Goal: Communication & Community: Answer question/provide support

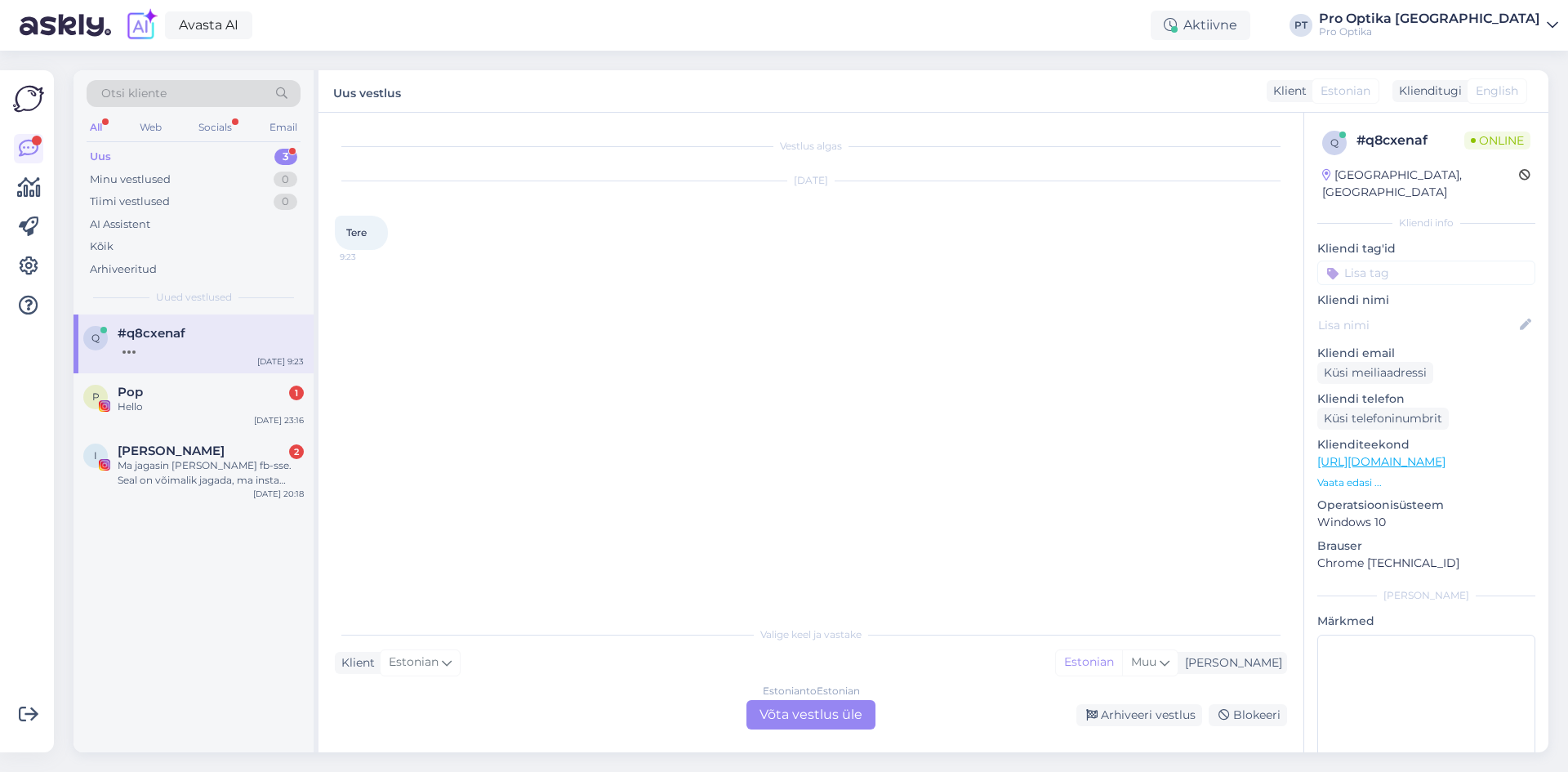
click at [823, 716] on div "Estonian to Estonian Võta vestlus üle" at bounding box center [811, 715] width 130 height 30
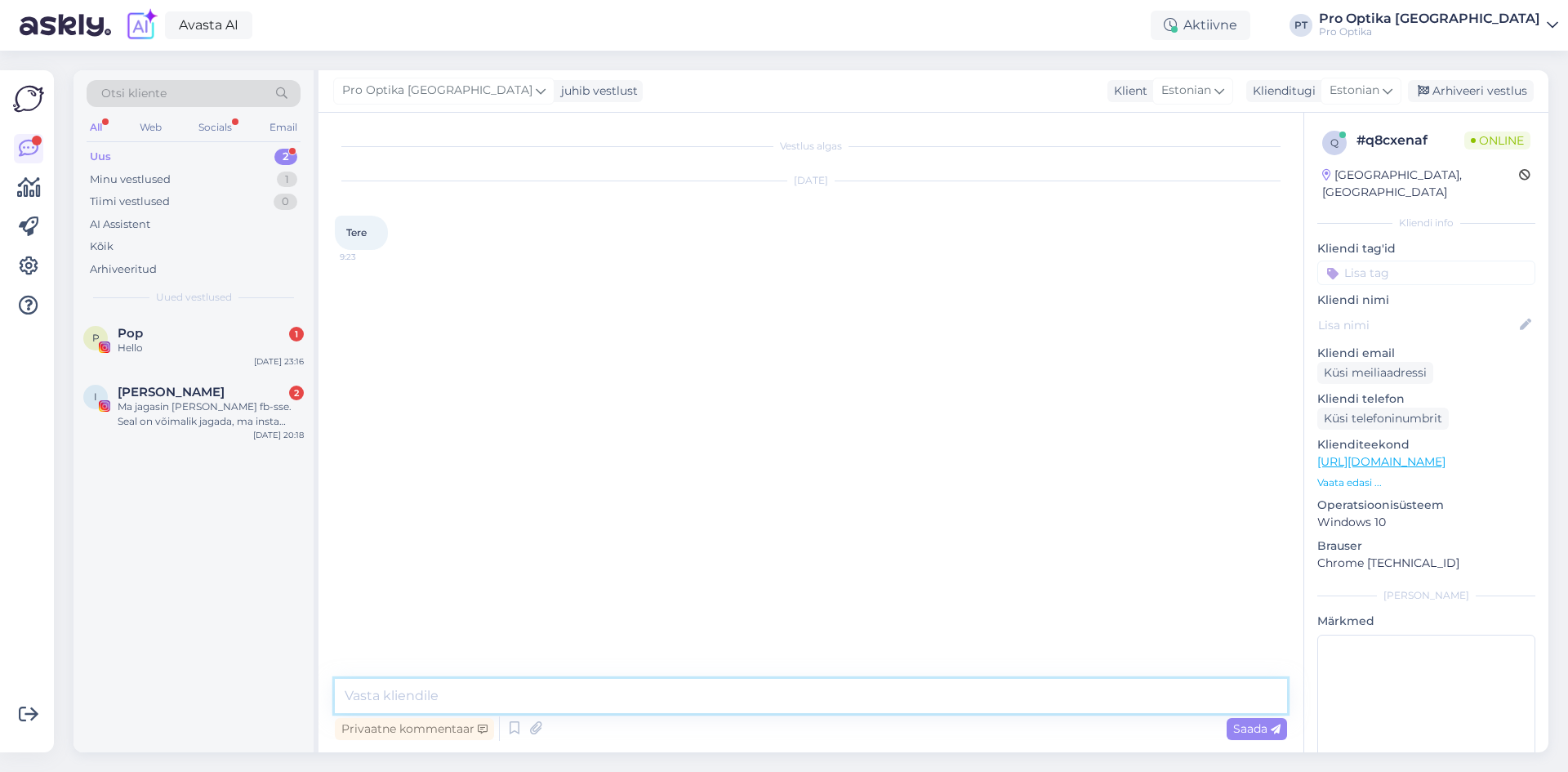
click at [491, 689] on textarea at bounding box center [811, 696] width 952 height 35
type textarea "Tere!"
click at [535, 701] on textarea at bounding box center [811, 696] width 952 height 35
type textarea "K"
click at [507, 730] on icon at bounding box center [515, 729] width 20 height 25
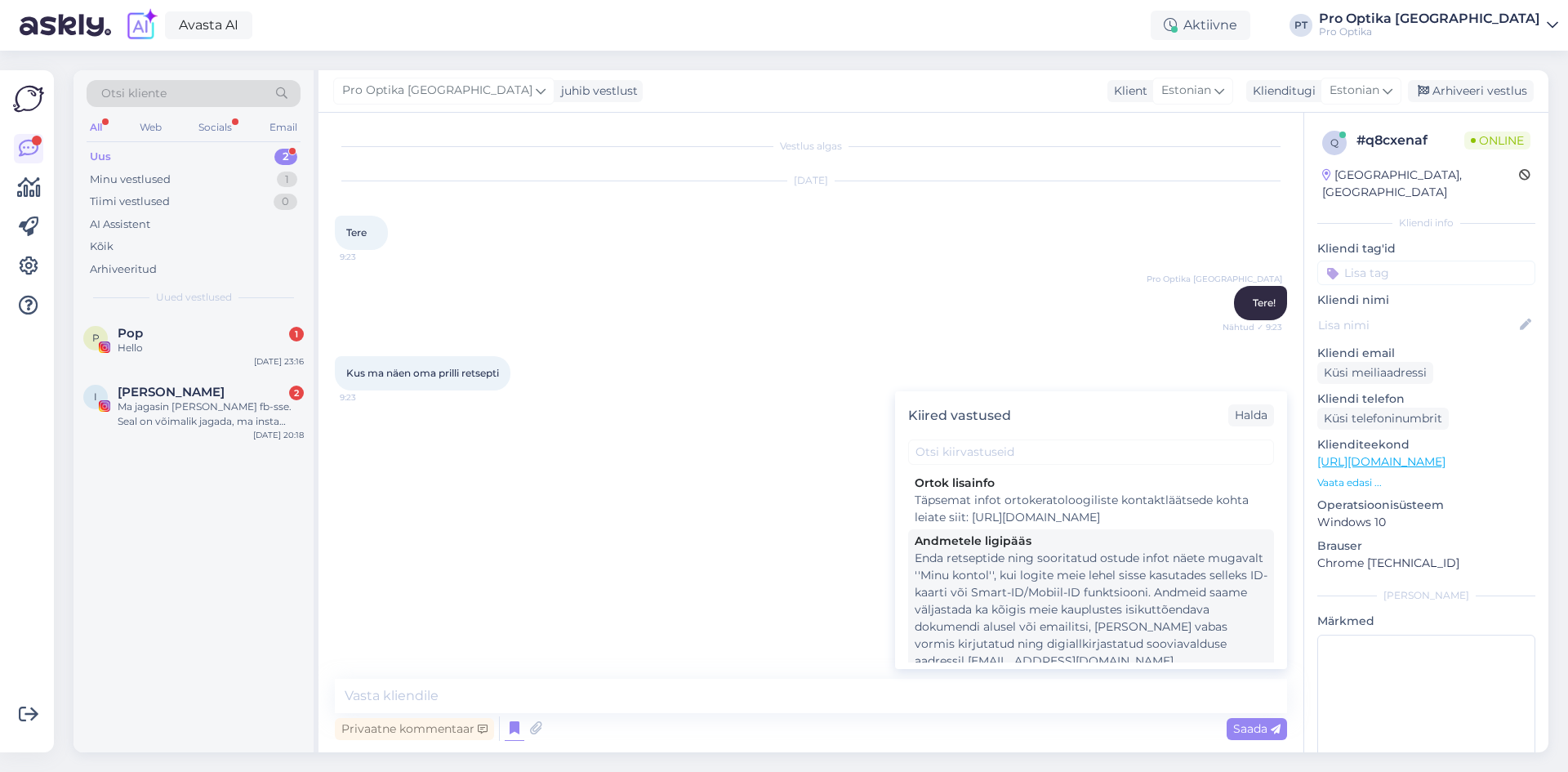
click at [1052, 631] on div "Enda retseptide ning sooritatud ostude infot näete mugavalt ''Minu kontol'', ku…" at bounding box center [1090, 609] width 353 height 120
type textarea "Enda retseptide ning sooritatud ostude infot näete mugavalt ''Minu kontol'', ku…"
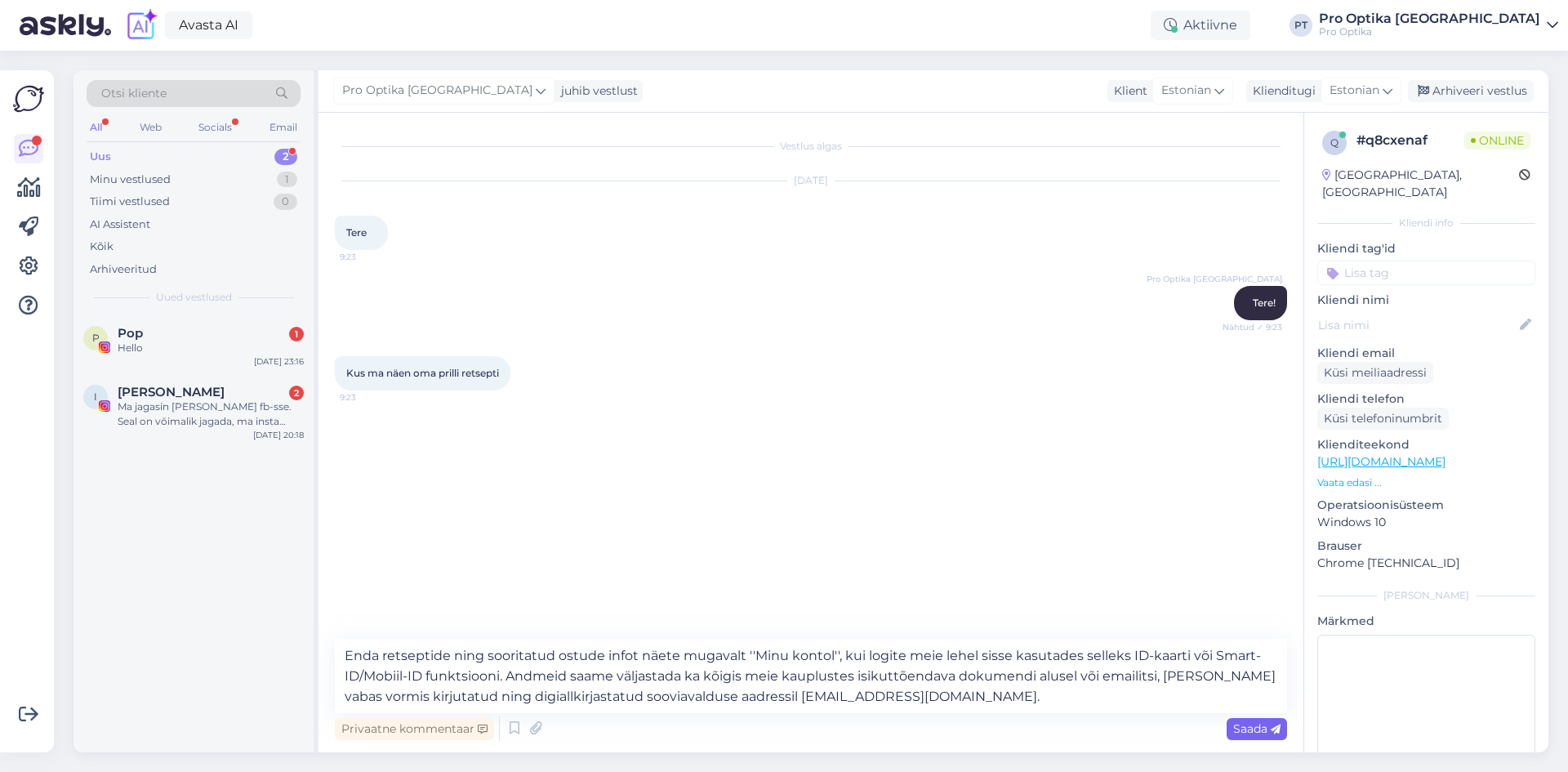
click at [1260, 733] on span "Saada" at bounding box center [1258, 729] width 47 height 15
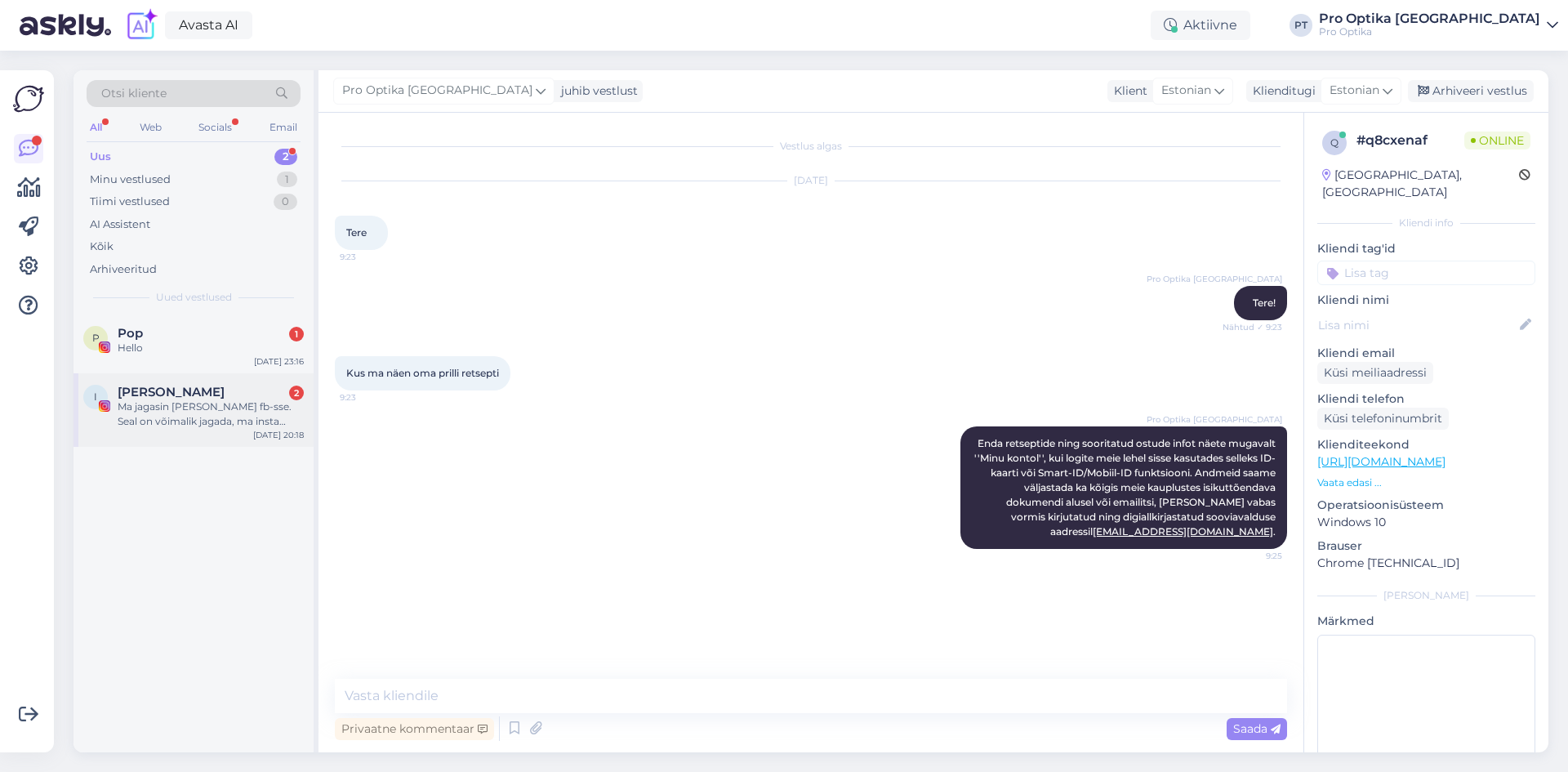
click at [247, 419] on div "Ma jagasin seda ka fb-sse. Seal on võimalik jagada, ma insta olen ainult oma lä…" at bounding box center [211, 414] width 186 height 30
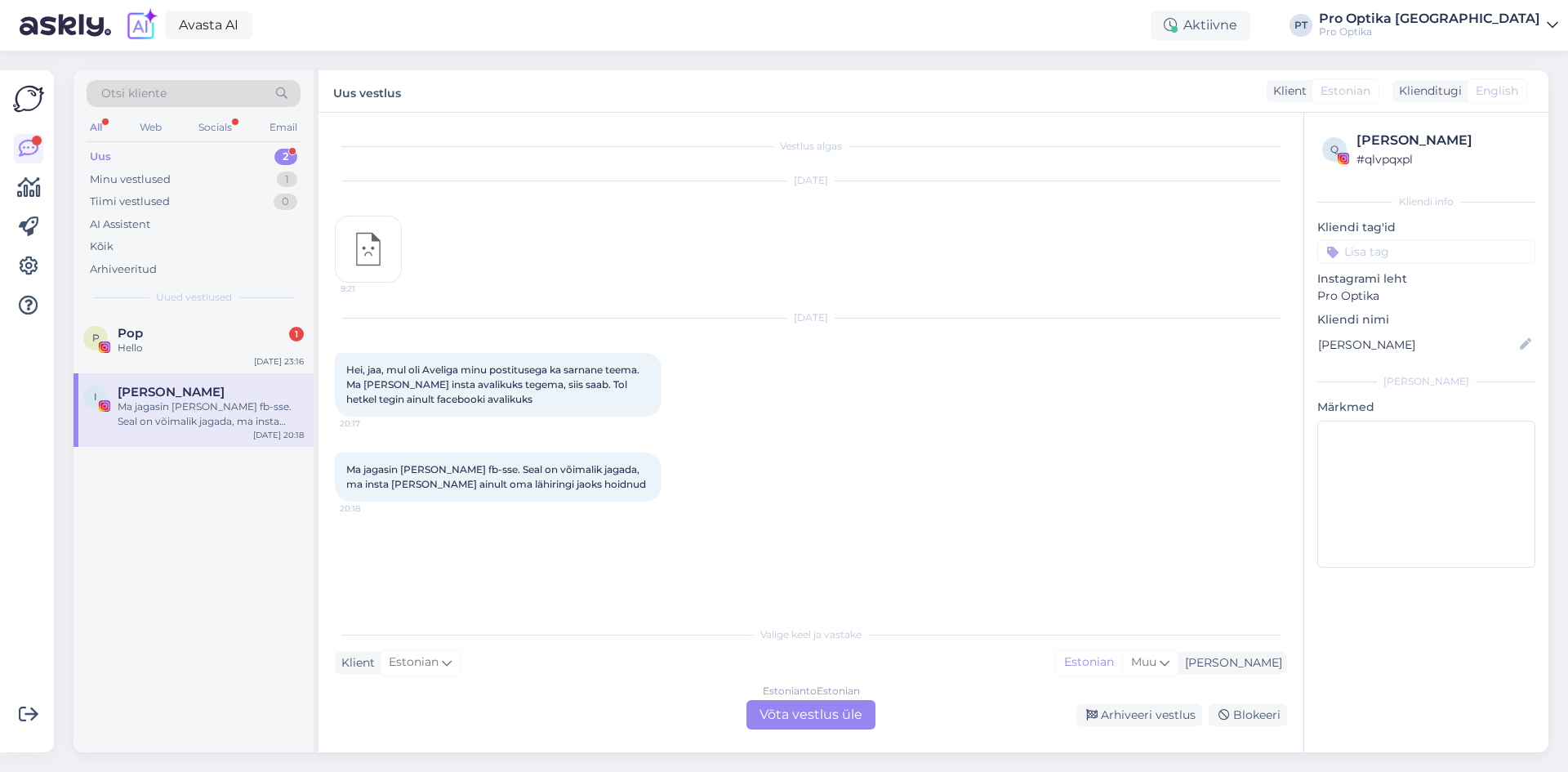
click at [828, 727] on div "Estonian to Estonian Võta vestlus üle" at bounding box center [811, 715] width 130 height 30
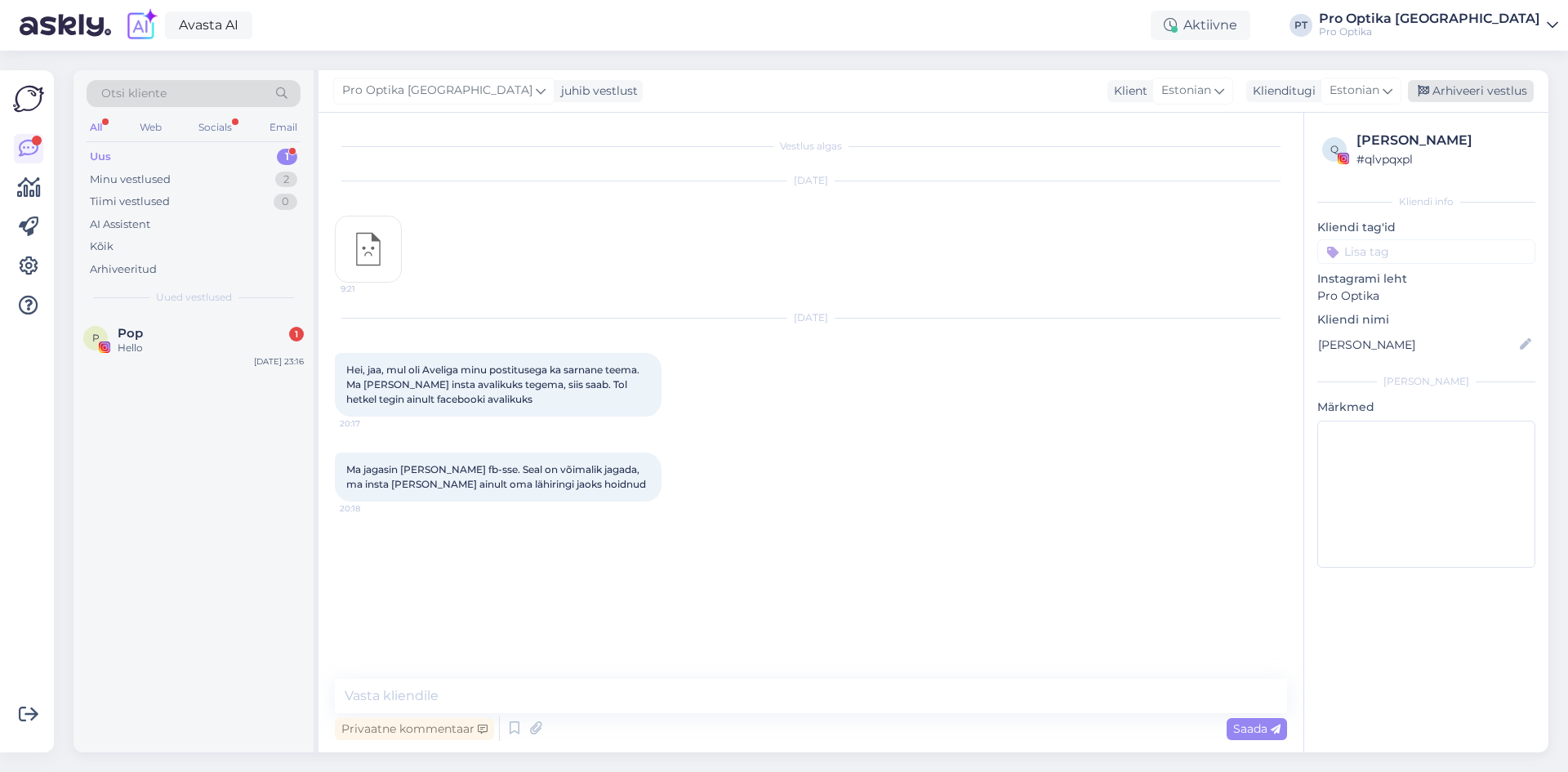
click at [1469, 93] on div "Arhiveeri vestlus" at bounding box center [1470, 91] width 126 height 22
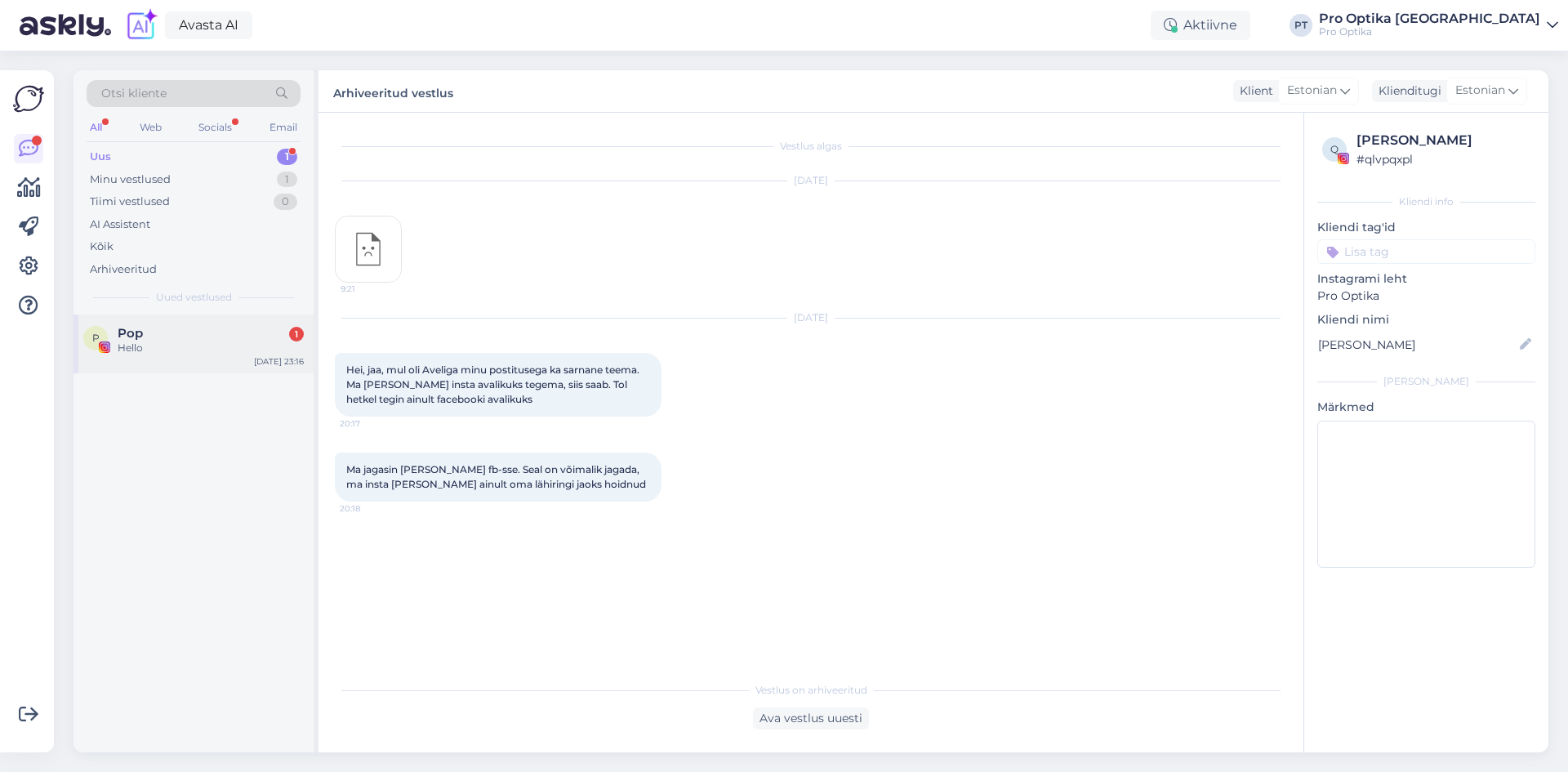
click at [149, 341] on div "Hello" at bounding box center [211, 348] width 186 height 15
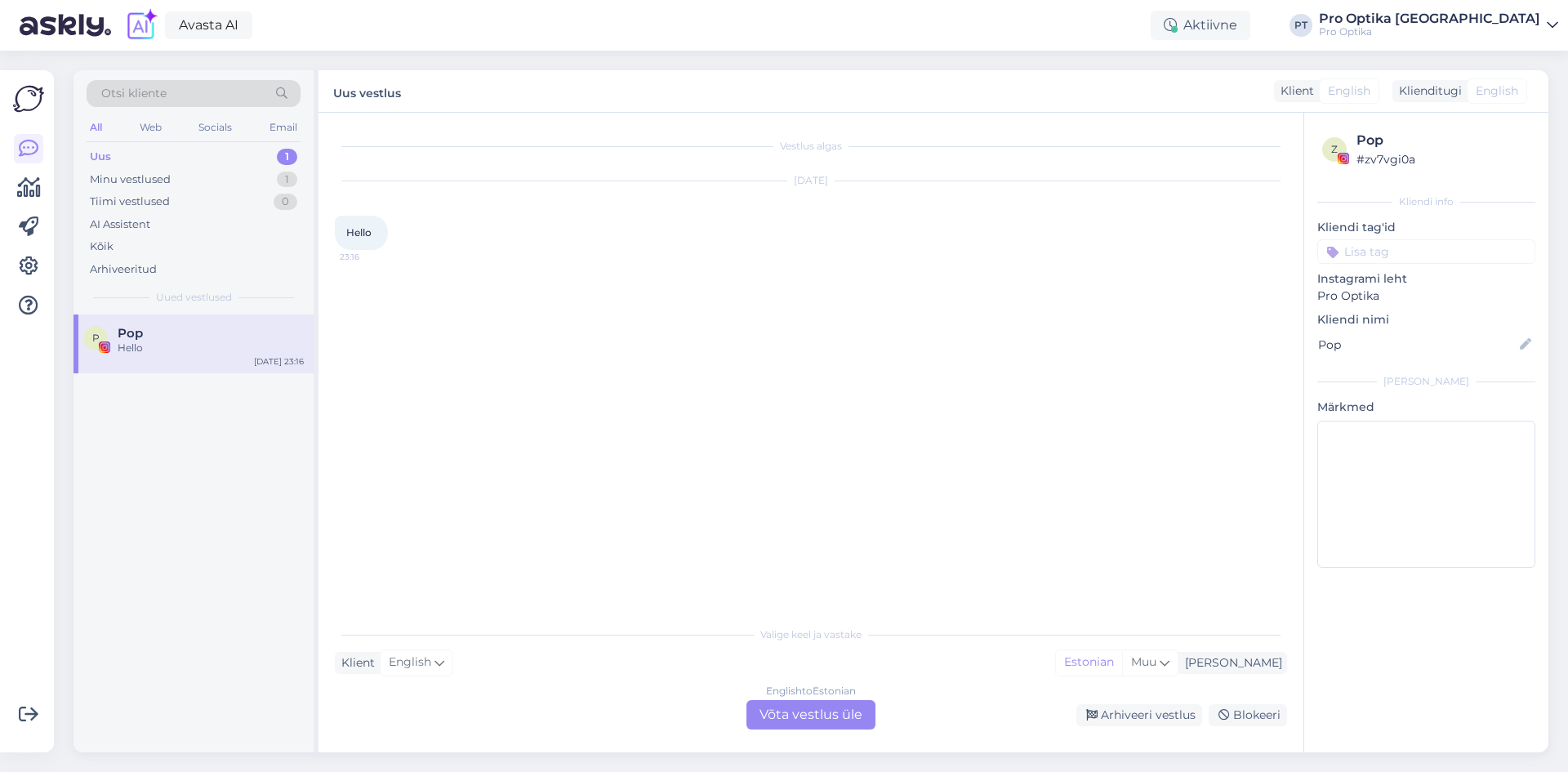
click at [853, 708] on div "English to Estonian Võta vestlus üle" at bounding box center [811, 715] width 130 height 30
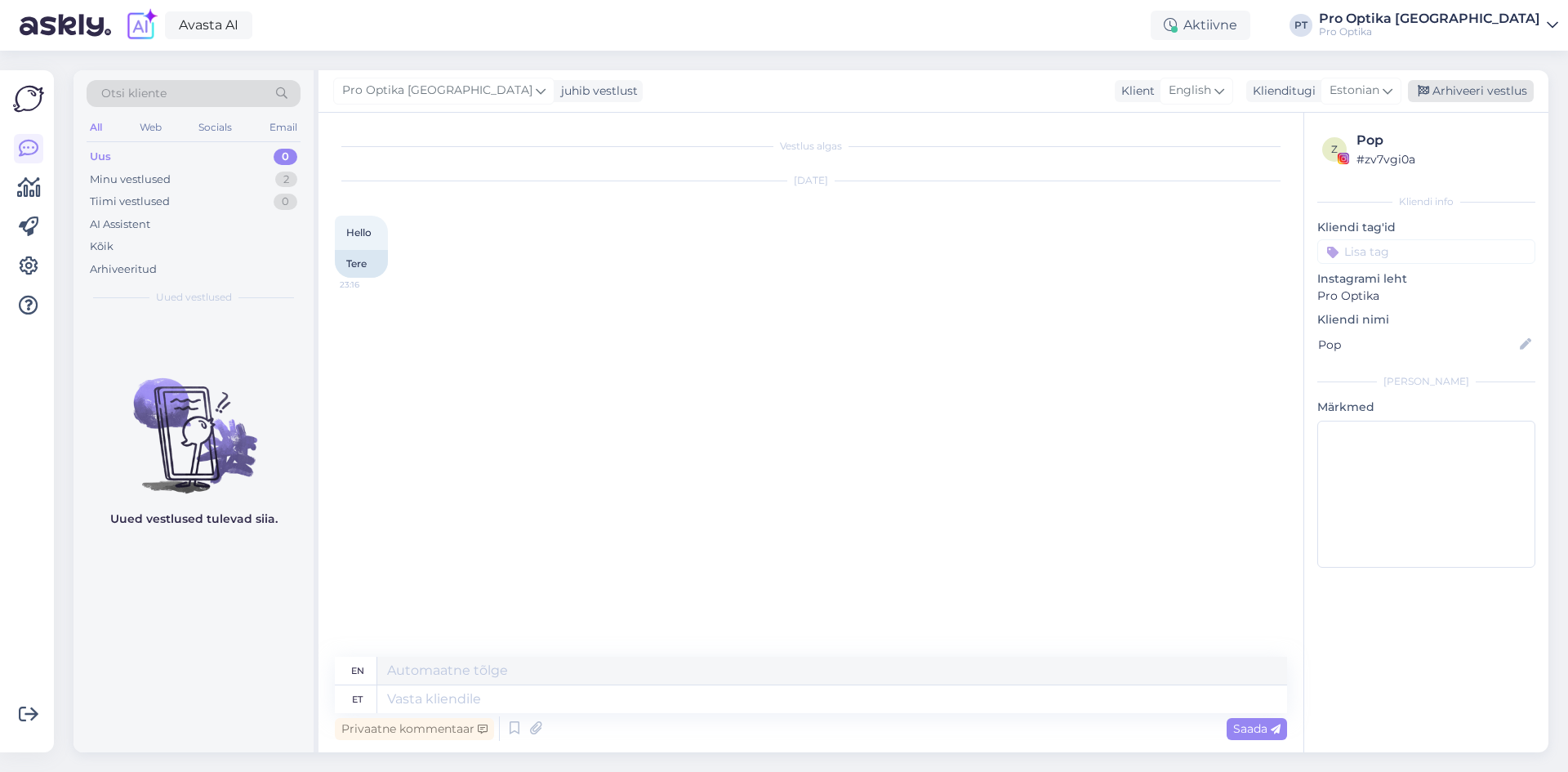
click at [1482, 95] on div "Arhiveeri vestlus" at bounding box center [1470, 91] width 126 height 22
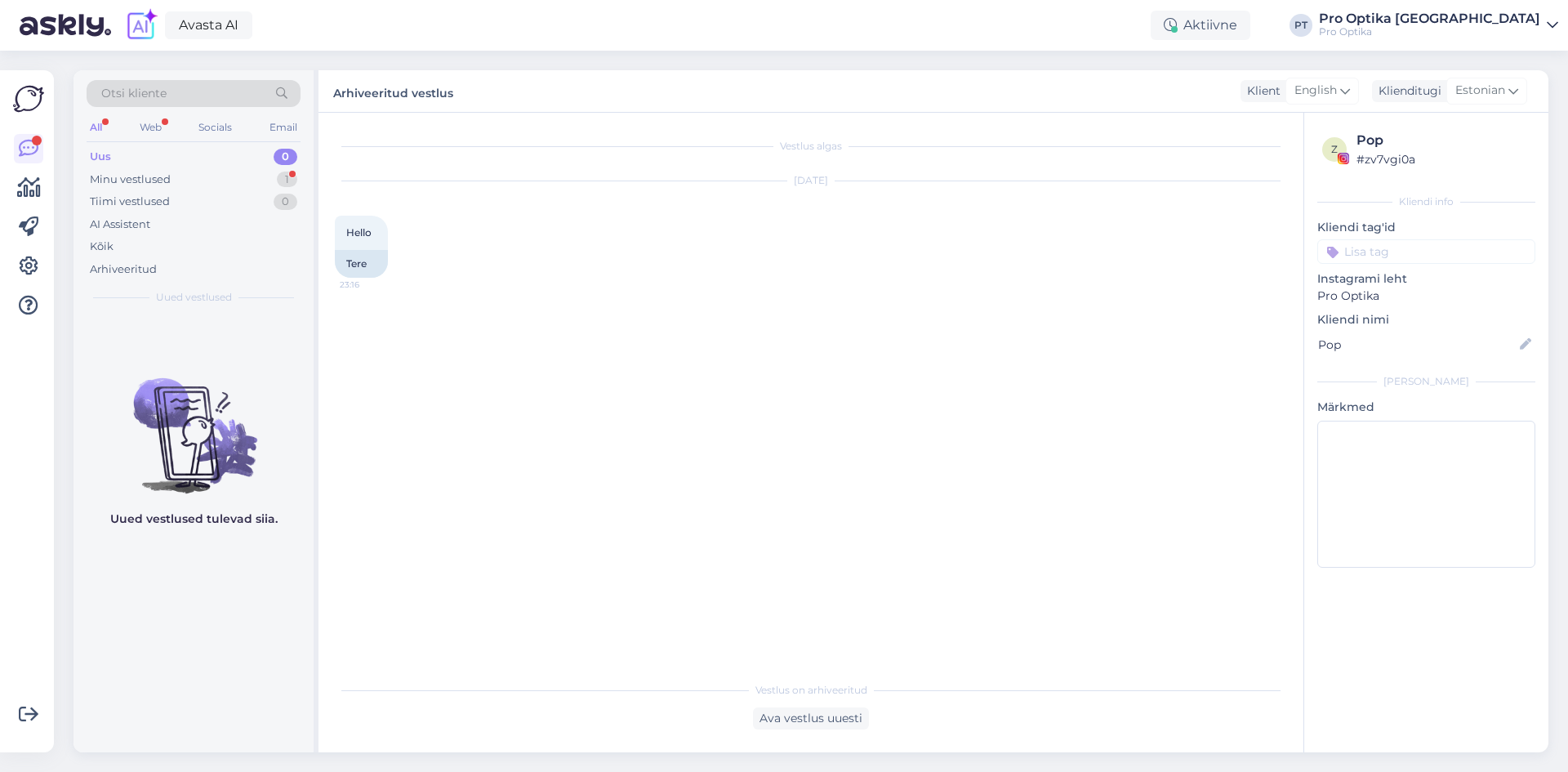
click at [131, 195] on div "Tiimi vestlused" at bounding box center [130, 202] width 80 height 17
click at [237, 165] on div "Uus 0" at bounding box center [194, 156] width 214 height 23
click at [284, 178] on div "1" at bounding box center [287, 180] width 21 height 17
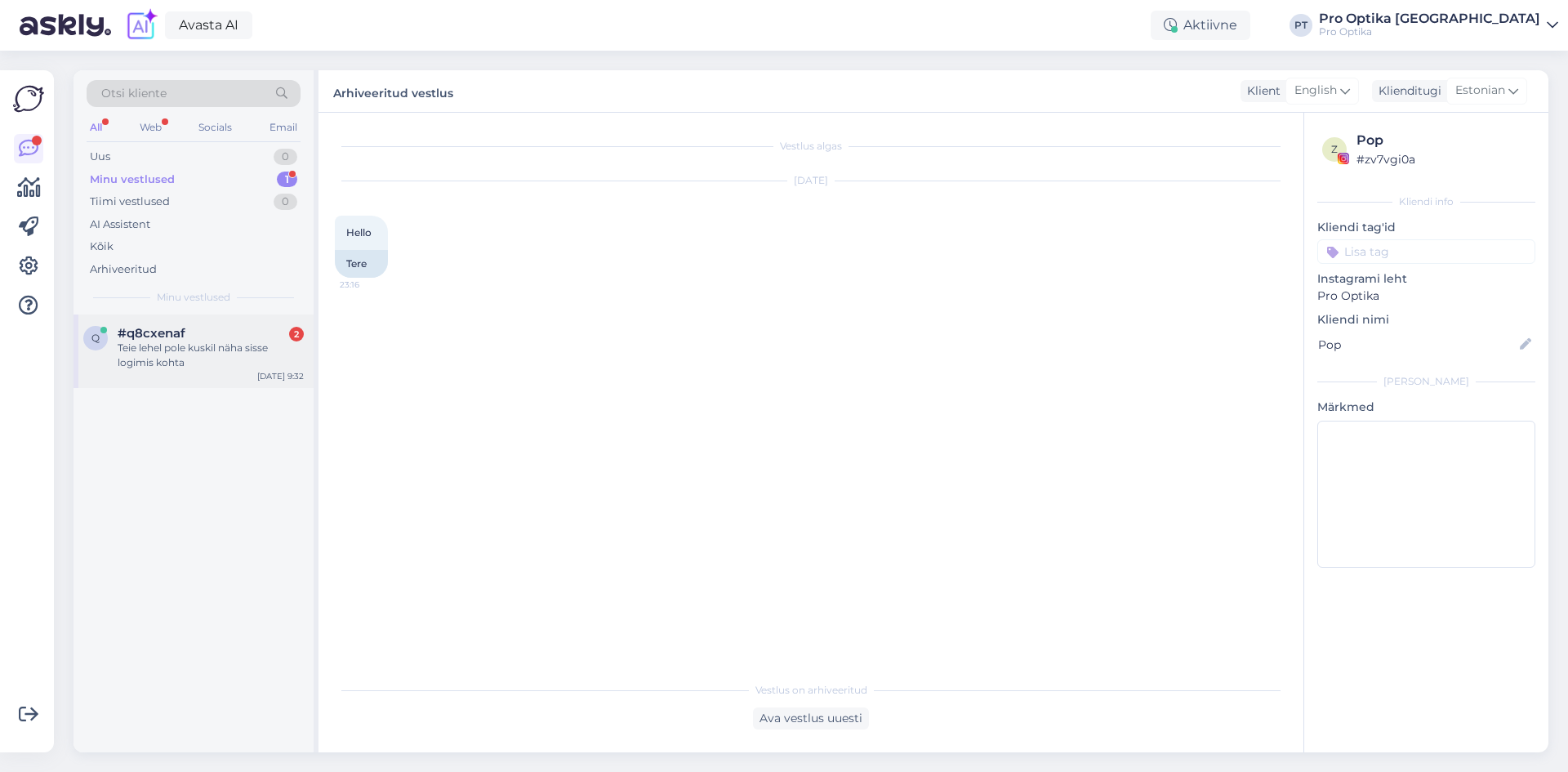
click at [169, 346] on div "Teie lehel pole kuskil näha sisse logimis kohta" at bounding box center [211, 356] width 186 height 30
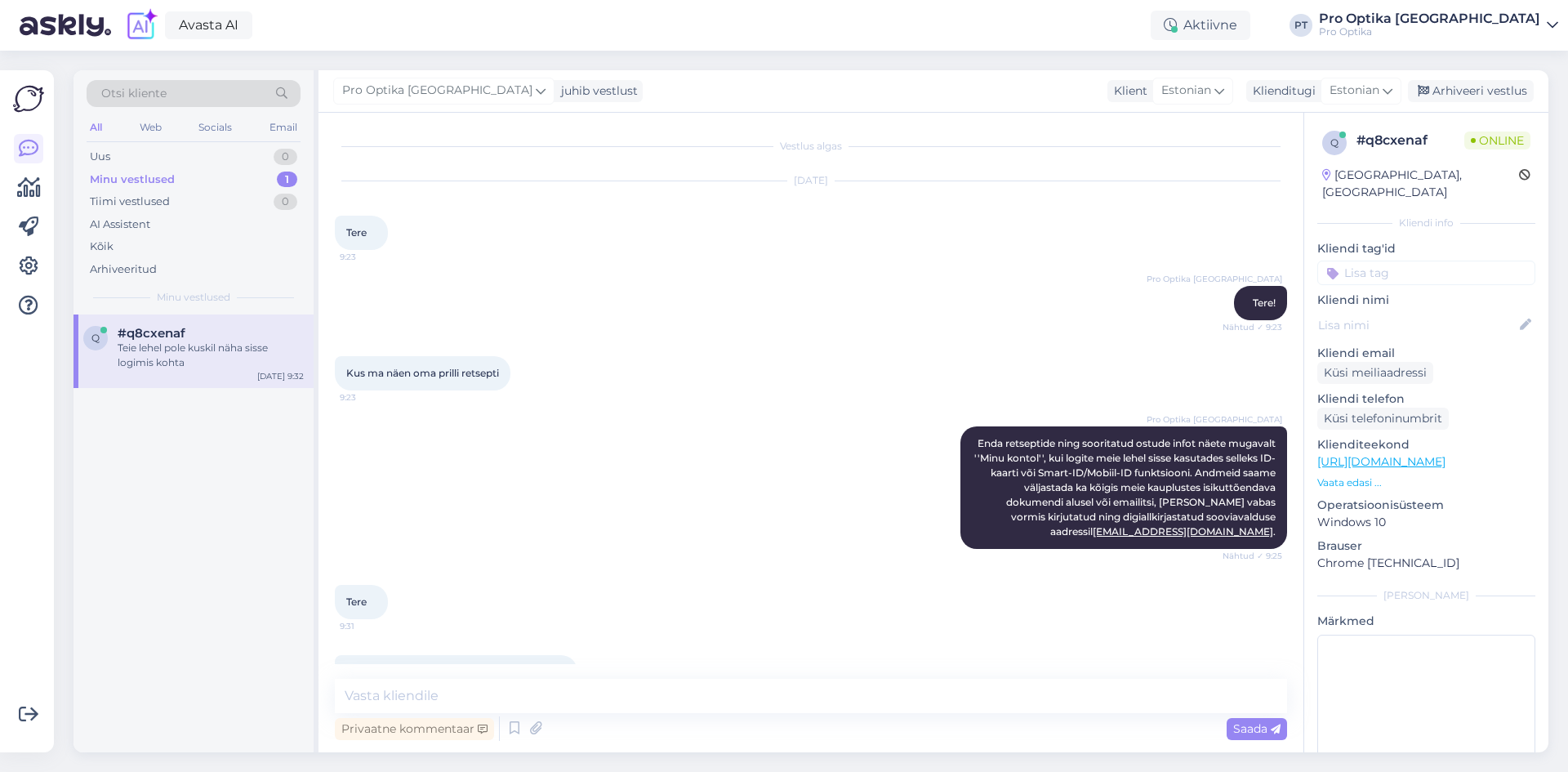
scroll to position [43, 0]
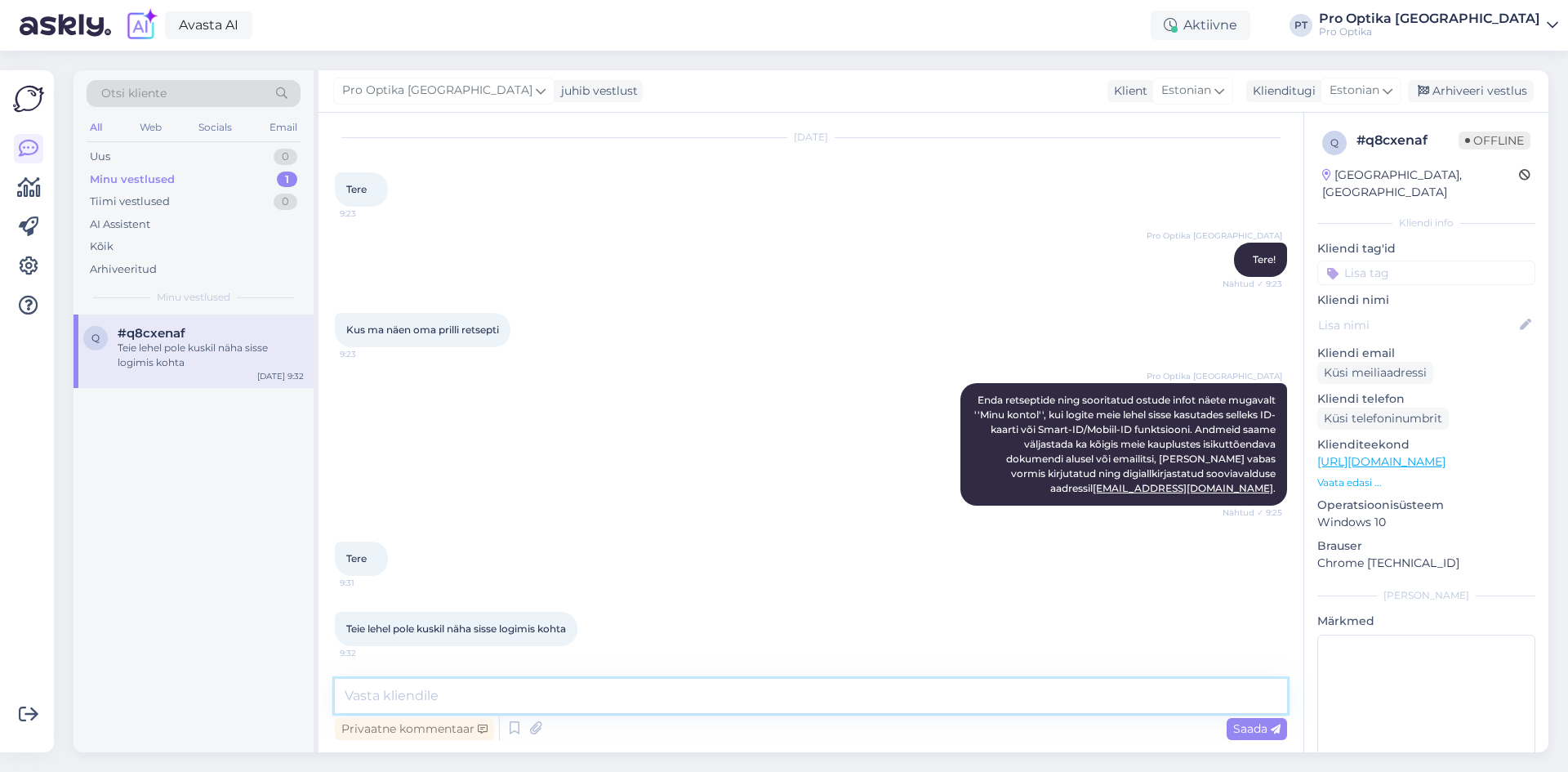
click at [456, 708] on textarea at bounding box center [811, 696] width 952 height 35
type textarea "P"
type textarea "}"
type textarea "{"
type textarea "Üleval paremas nurgas."
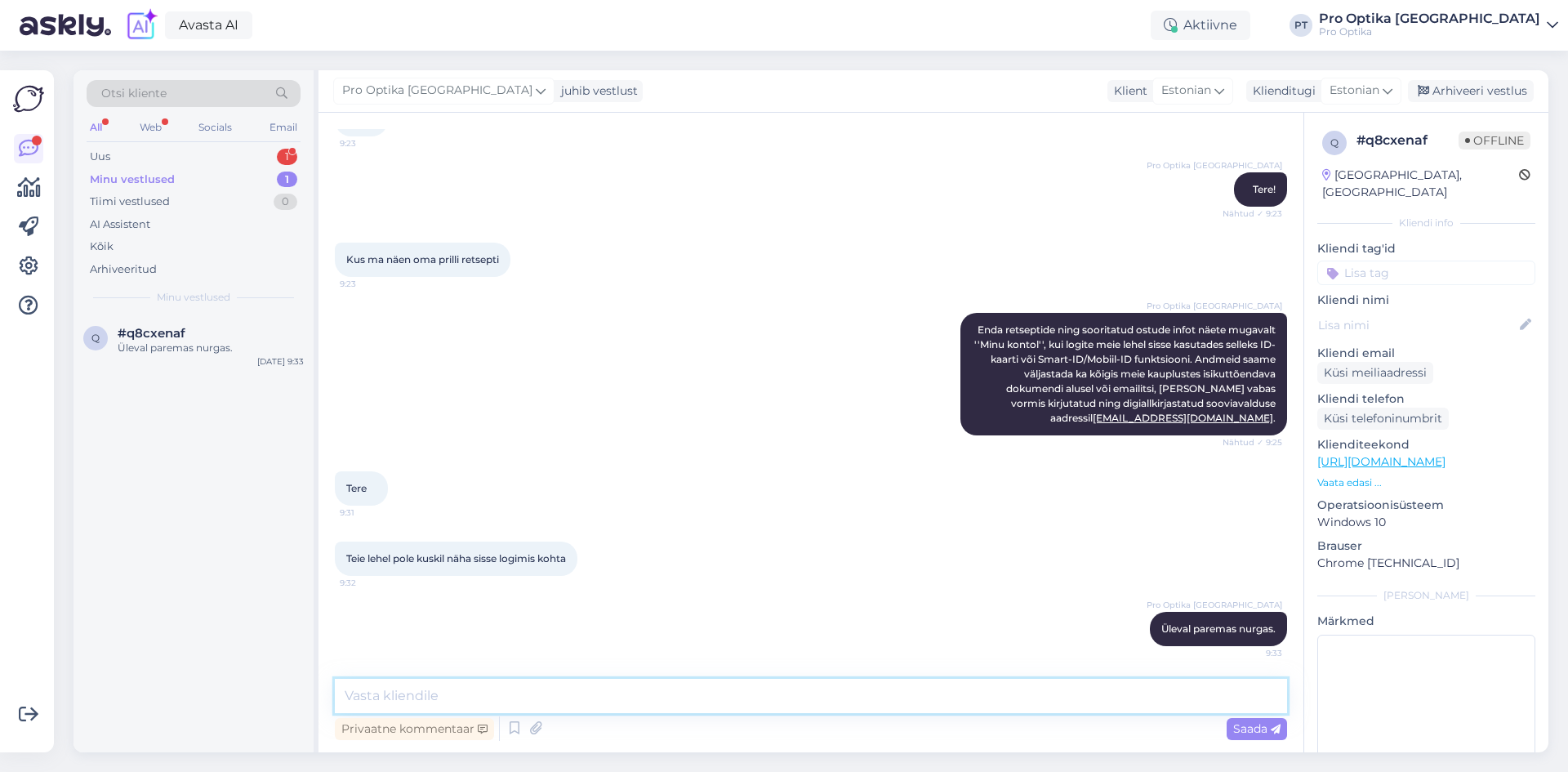
scroll to position [114, 0]
click at [153, 148] on div "Uus 1" at bounding box center [194, 156] width 214 height 23
click at [181, 342] on div "Prilliraamid on korralikud, kas vahetate ka ainult klaase 50% soodustusega ?" at bounding box center [211, 356] width 186 height 30
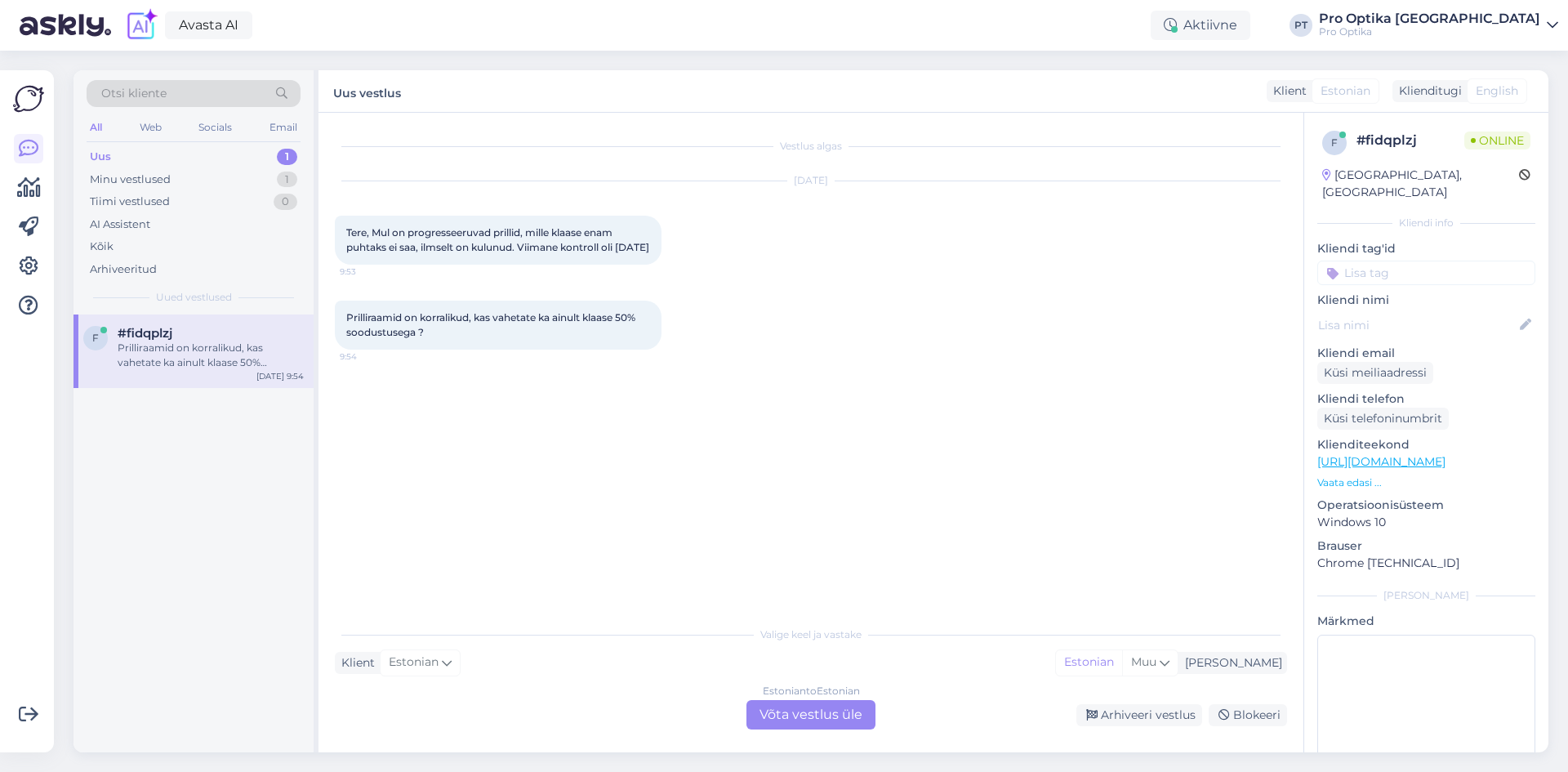
click at [832, 724] on div "Estonian to Estonian Võta vestlus üle" at bounding box center [811, 715] width 130 height 30
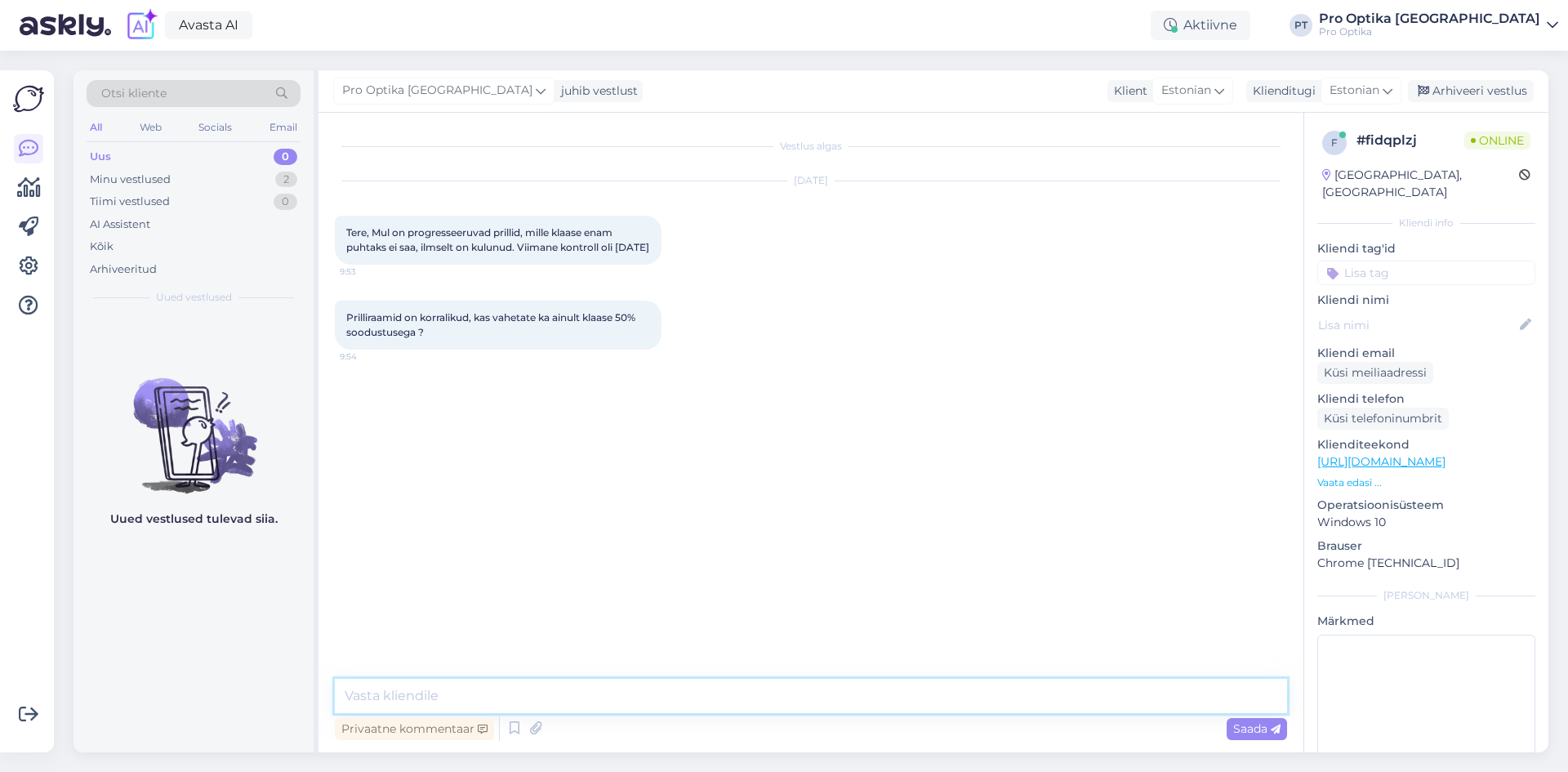
click at [445, 697] on textarea at bounding box center [811, 696] width 952 height 35
type textarea "Tere!"
type textarea "Selle kampaania raames kehtib ka oma raami -50% soodutsus, aga ilma garantiita."
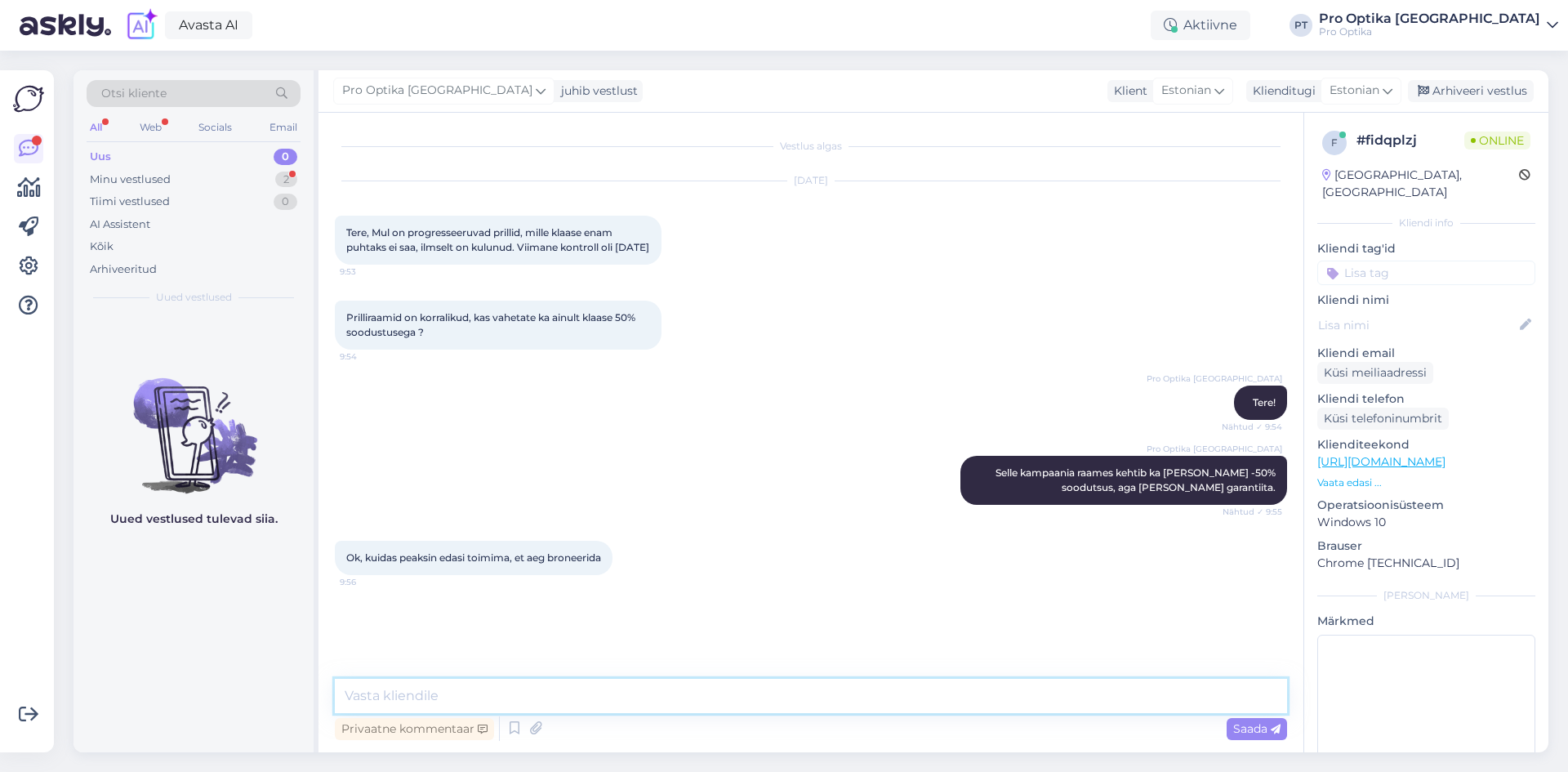
click at [571, 696] on textarea at bounding box center [811, 696] width 952 height 35
click at [522, 726] on icon at bounding box center [515, 729] width 20 height 25
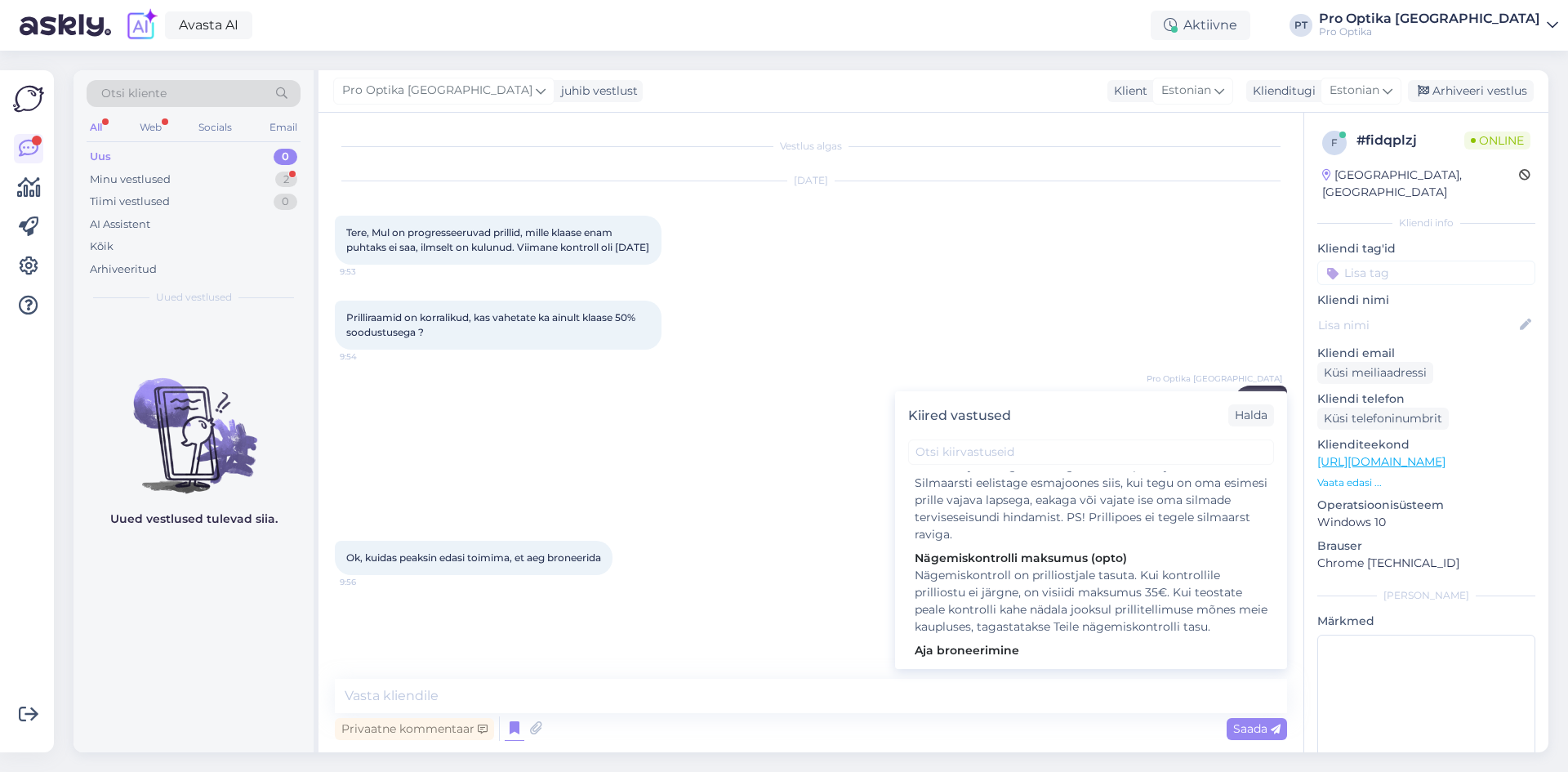
scroll to position [327, 0]
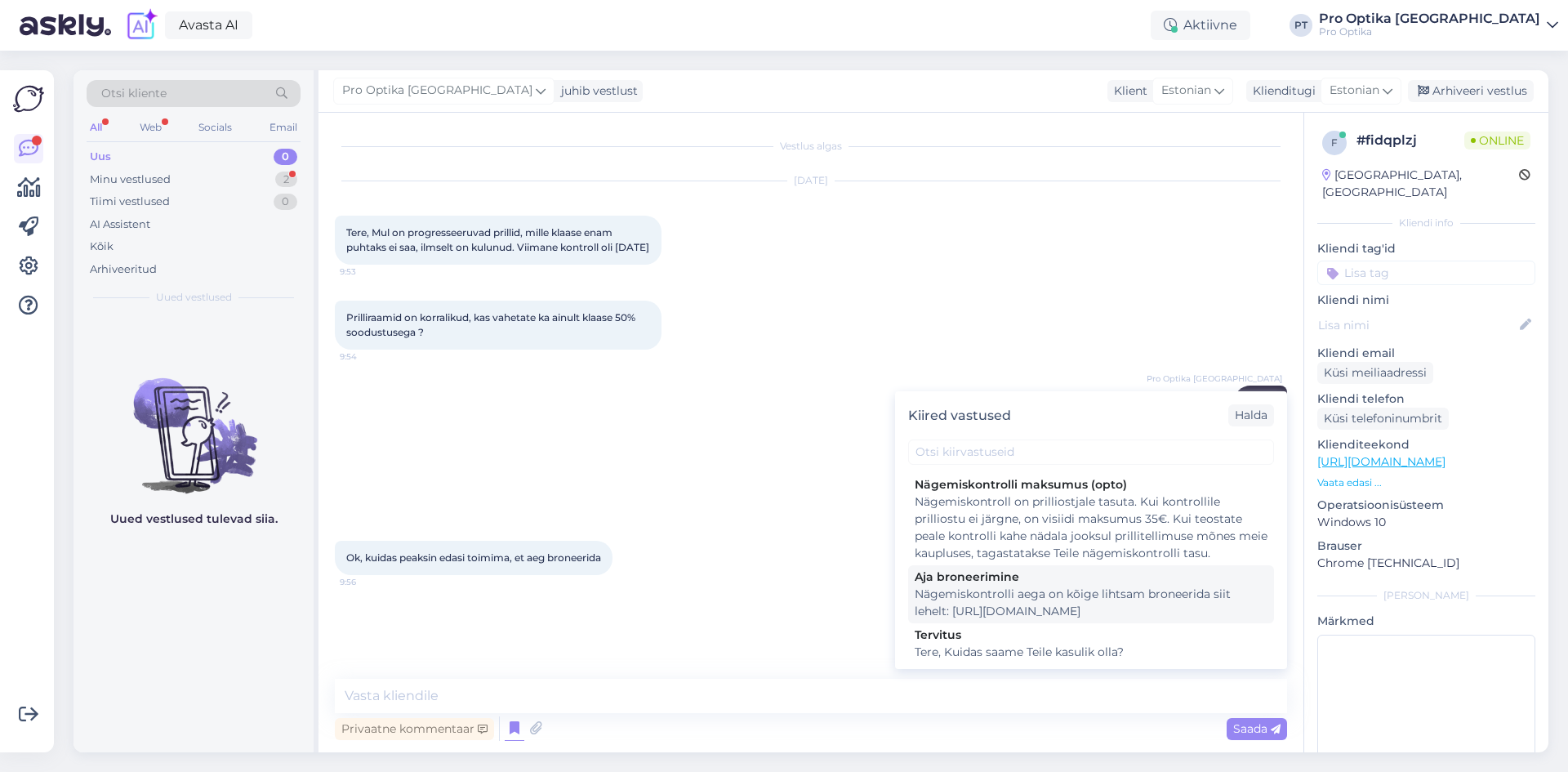
click at [1053, 620] on div "Nägemiskontrolli aega on kõige lihtsam broneerida siit lehelt: https://www.proo…" at bounding box center [1090, 602] width 353 height 35
type textarea "Nägemiskontrolli aega on kõige lihtsam broneerida siit lehelt: https://www.proo…"
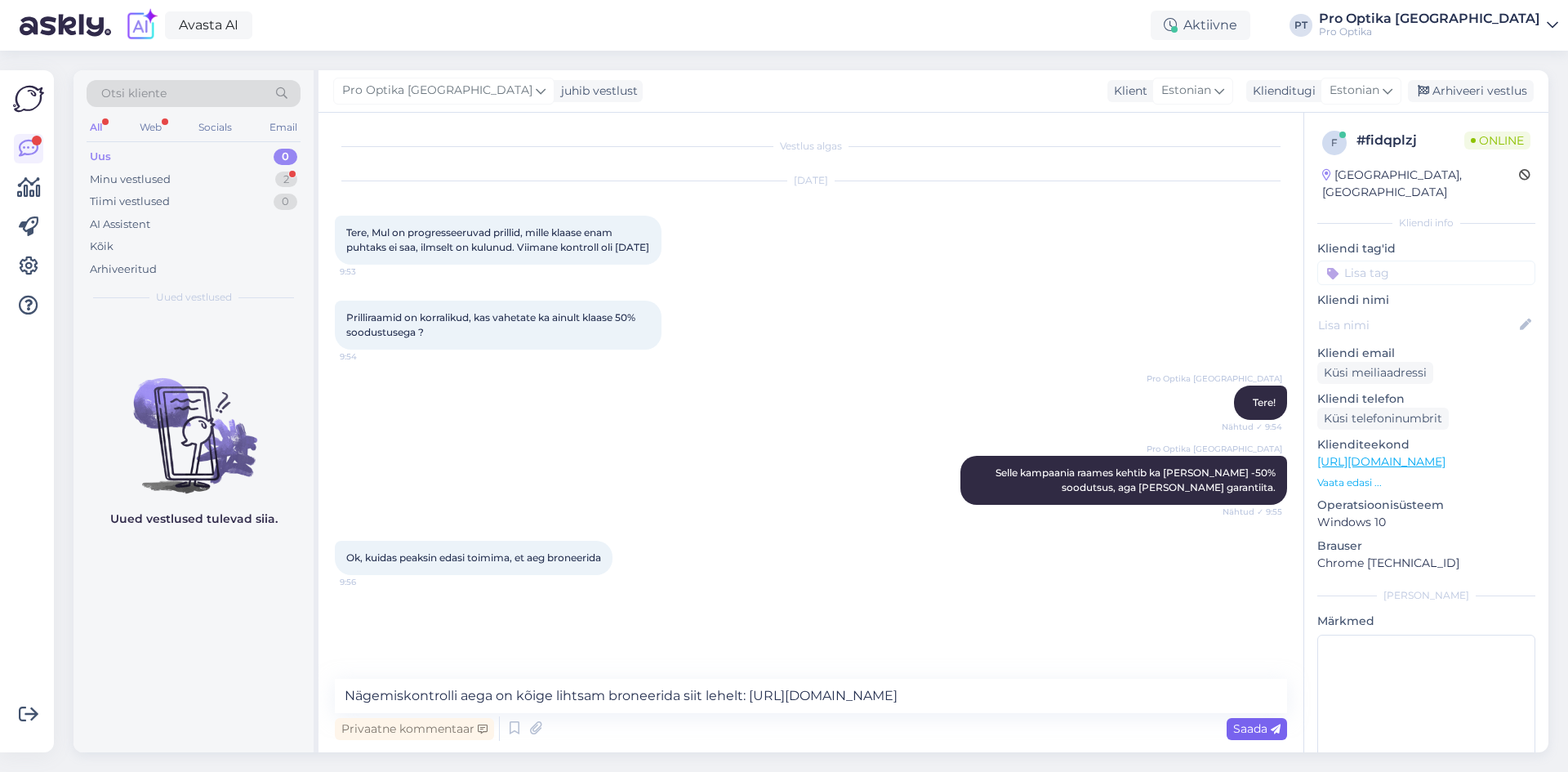
click at [1271, 721] on div "Saada" at bounding box center [1257, 729] width 60 height 22
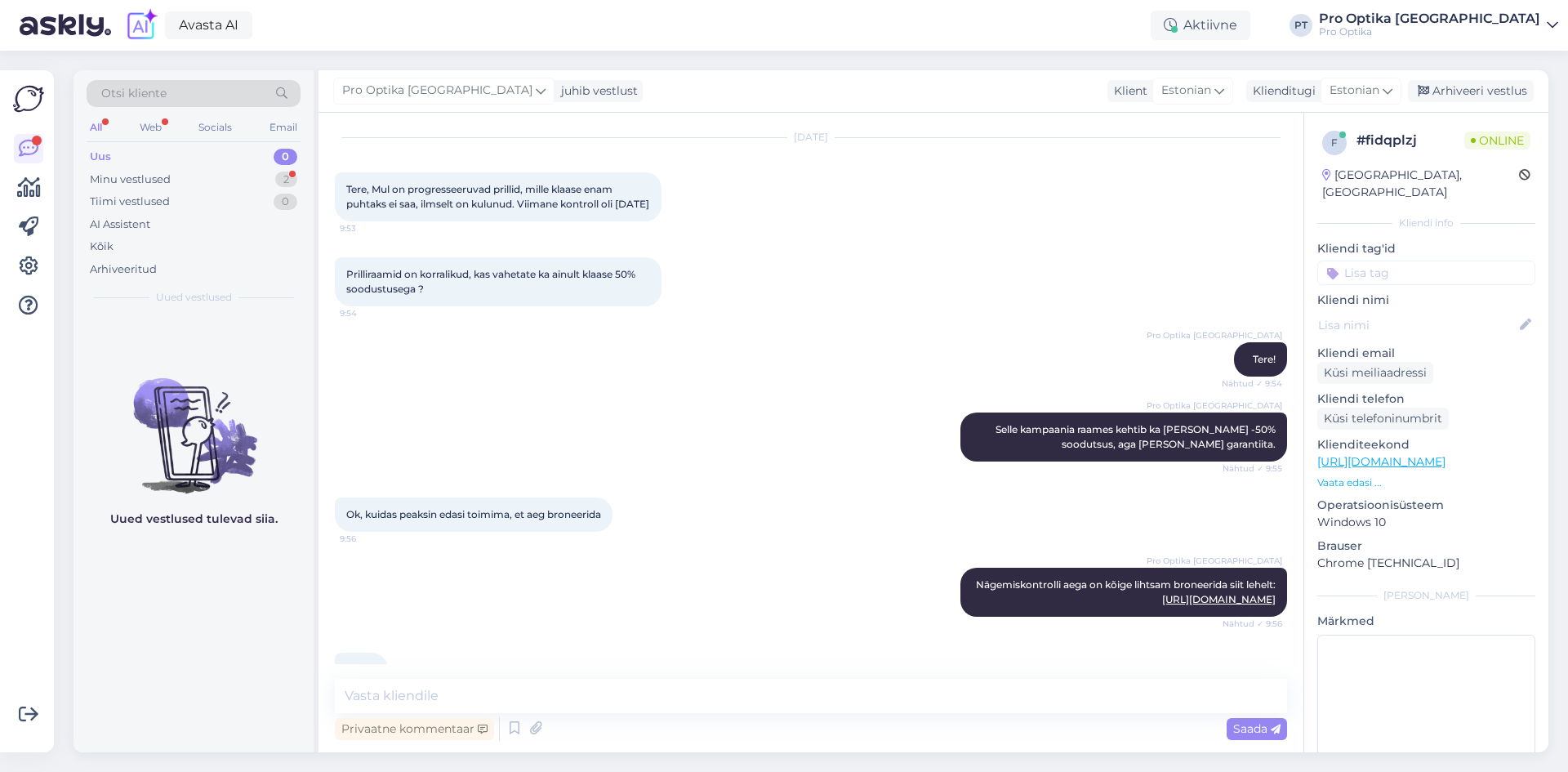
scroll to position [114, 0]
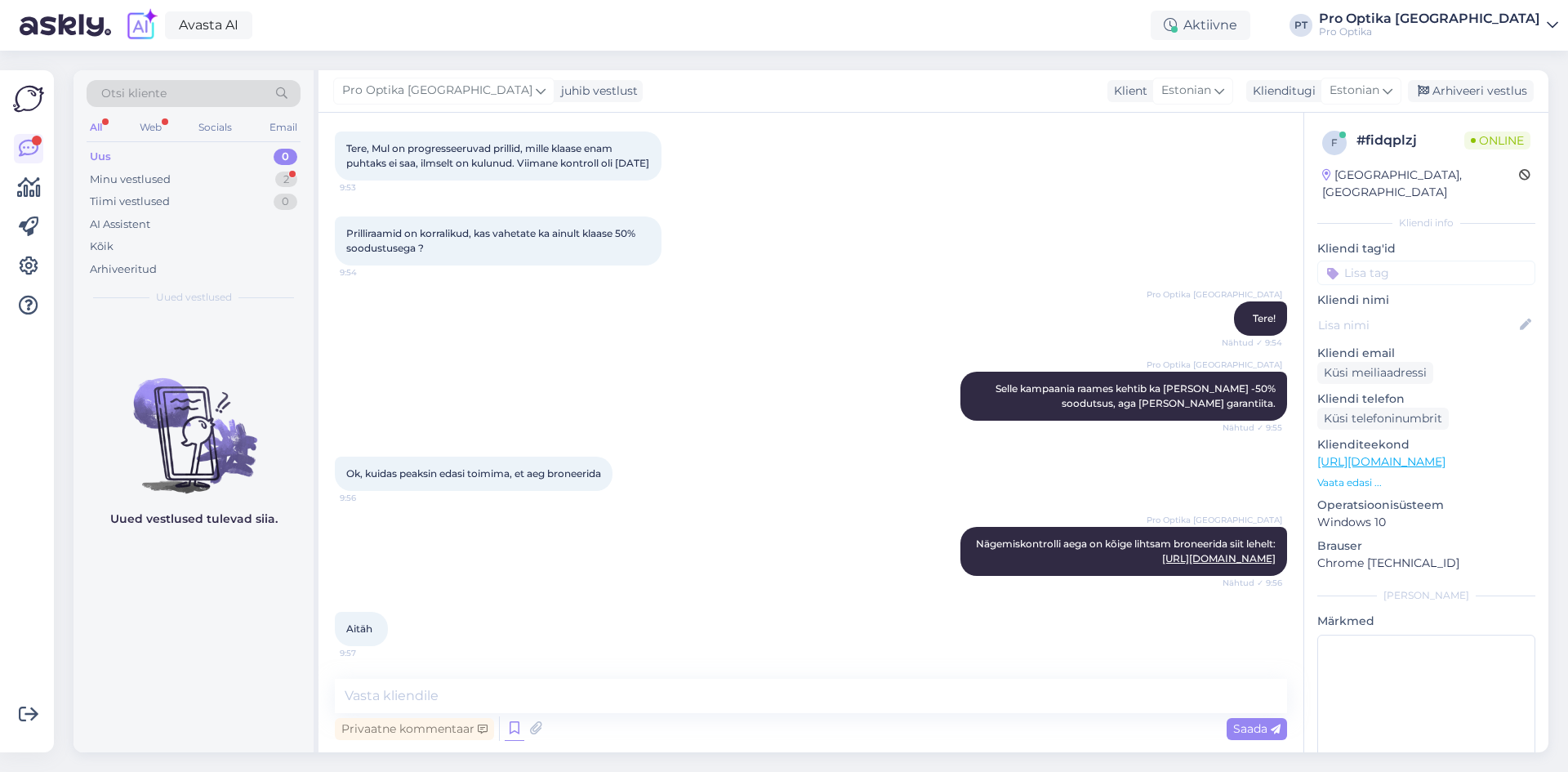
click at [508, 730] on icon at bounding box center [515, 729] width 20 height 25
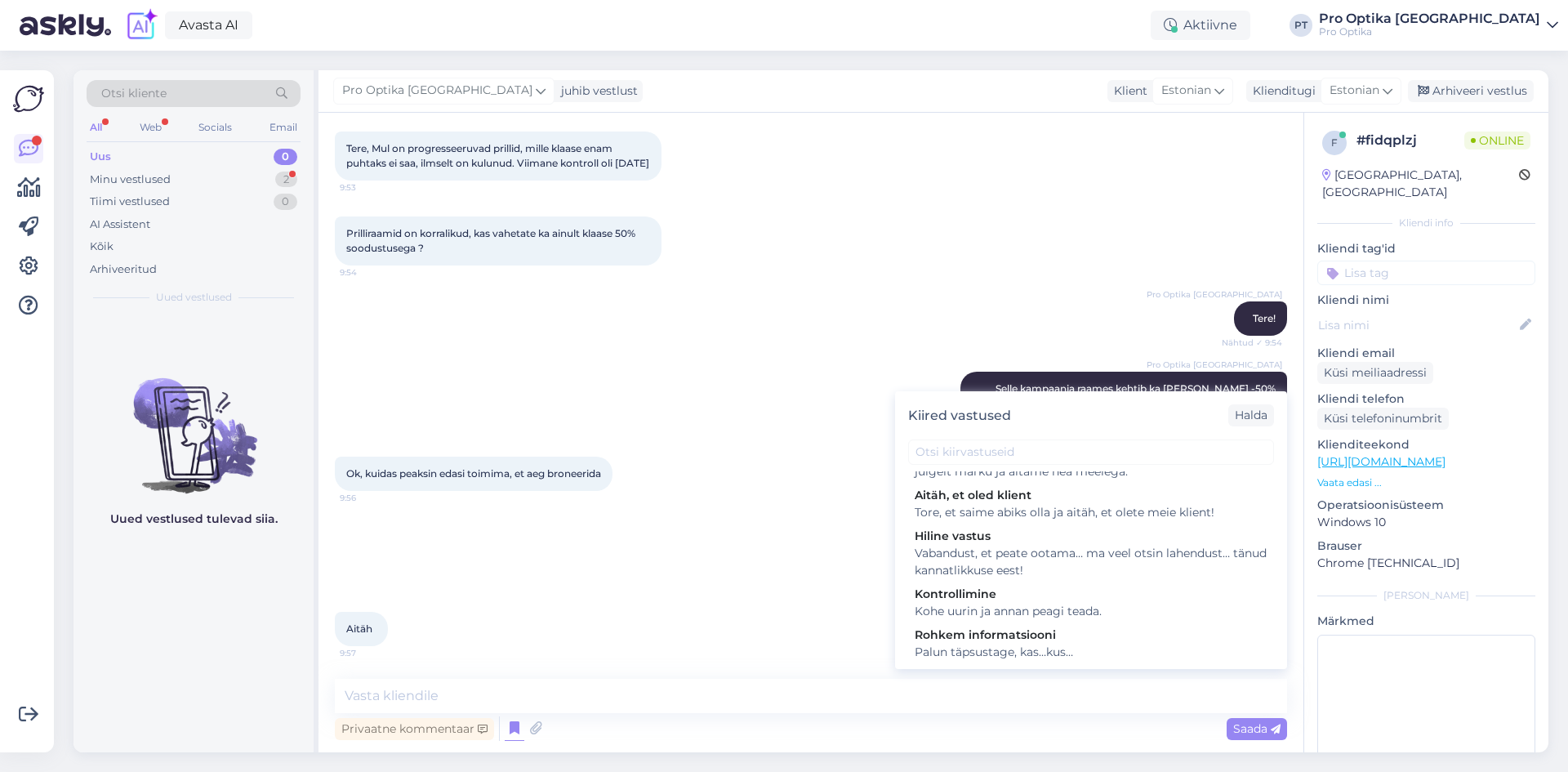
scroll to position [571, 0]
click at [1122, 473] on div "Tore, et saime abiks olla. Kui teil on veel küsimusi, andke julgelt märku ja ai…" at bounding box center [1090, 457] width 353 height 35
type textarea "Tore, et saime abiks olla. Kui teil on veel küsimusi, andke julgelt märku ja ai…"
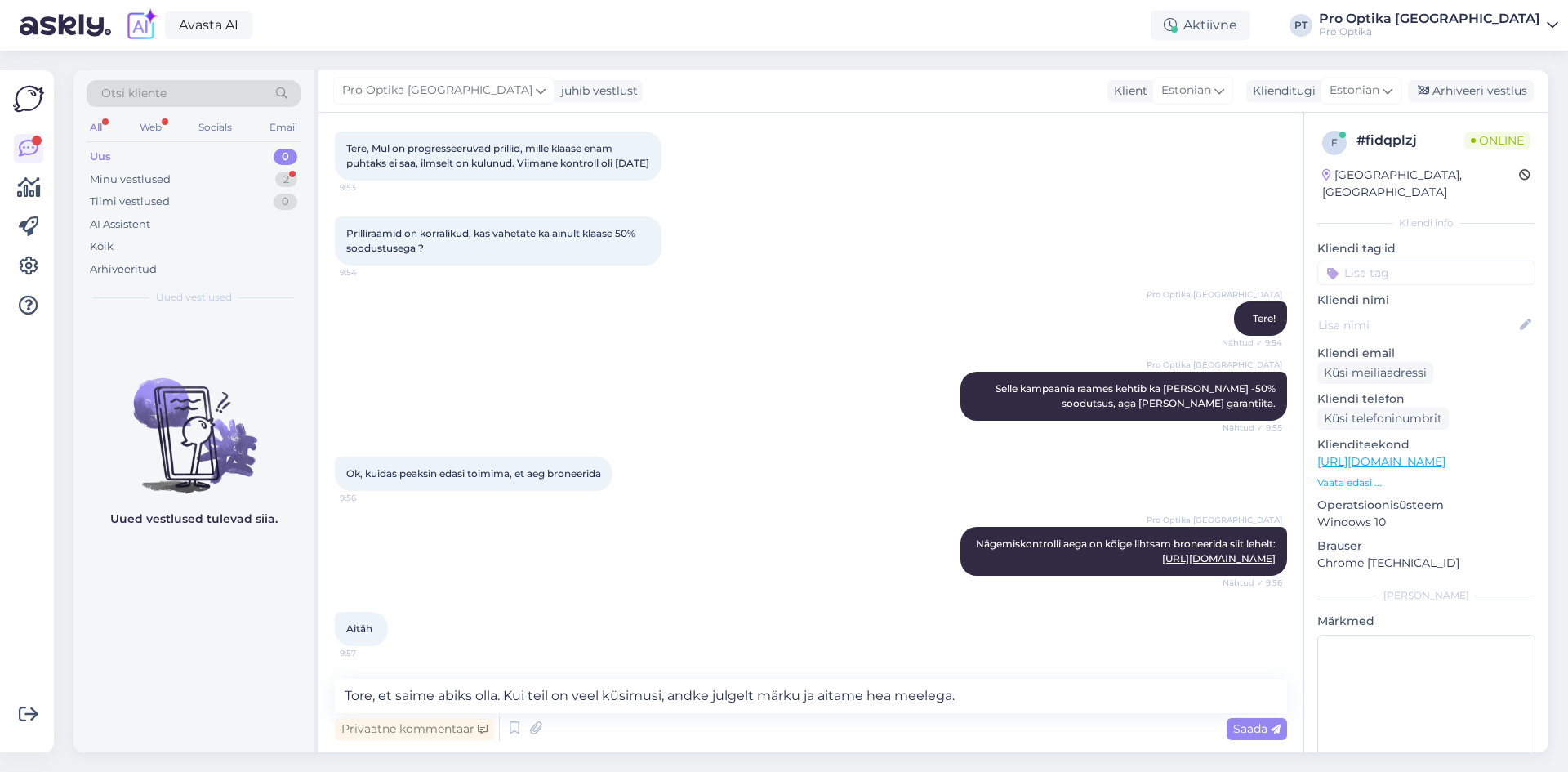
click at [1263, 731] on span "Saada" at bounding box center [1258, 729] width 47 height 15
